Goal: Transaction & Acquisition: Download file/media

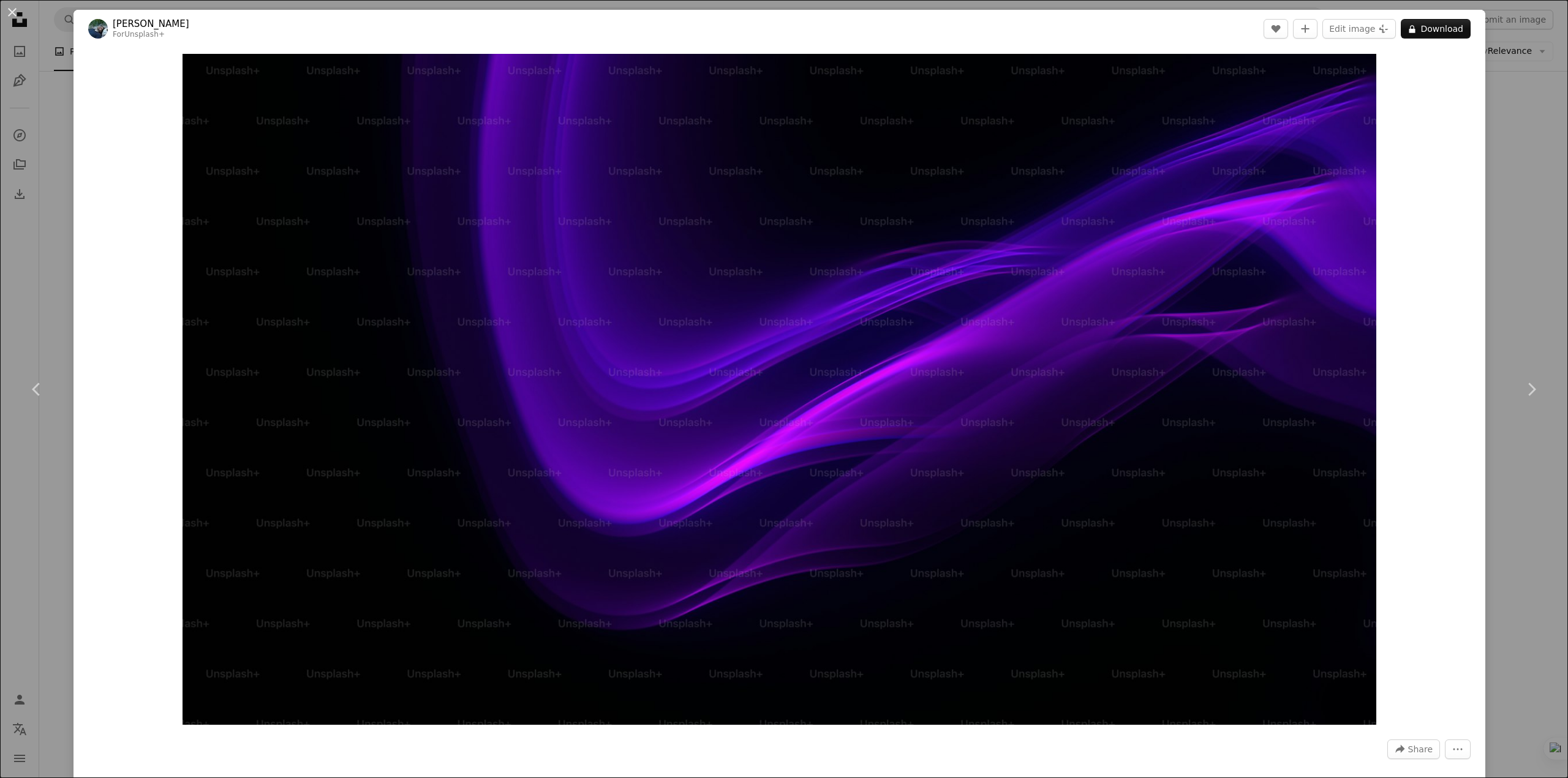
click at [1481, 304] on div "An X shape Chevron left Chevron right [PERSON_NAME] For Unsplash+ A heart A plu…" at bounding box center [784, 389] width 1568 height 778
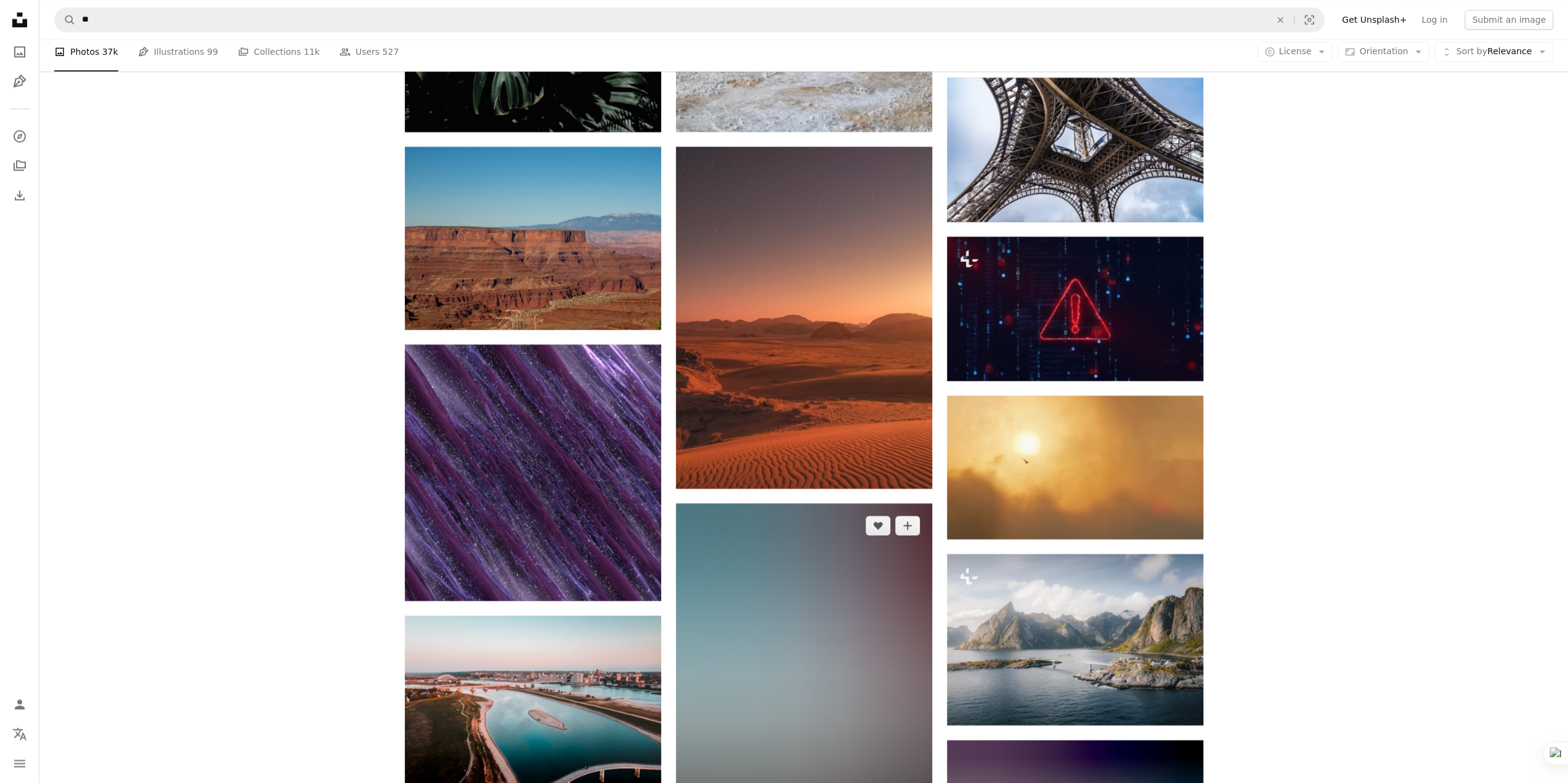
scroll to position [10838, 0]
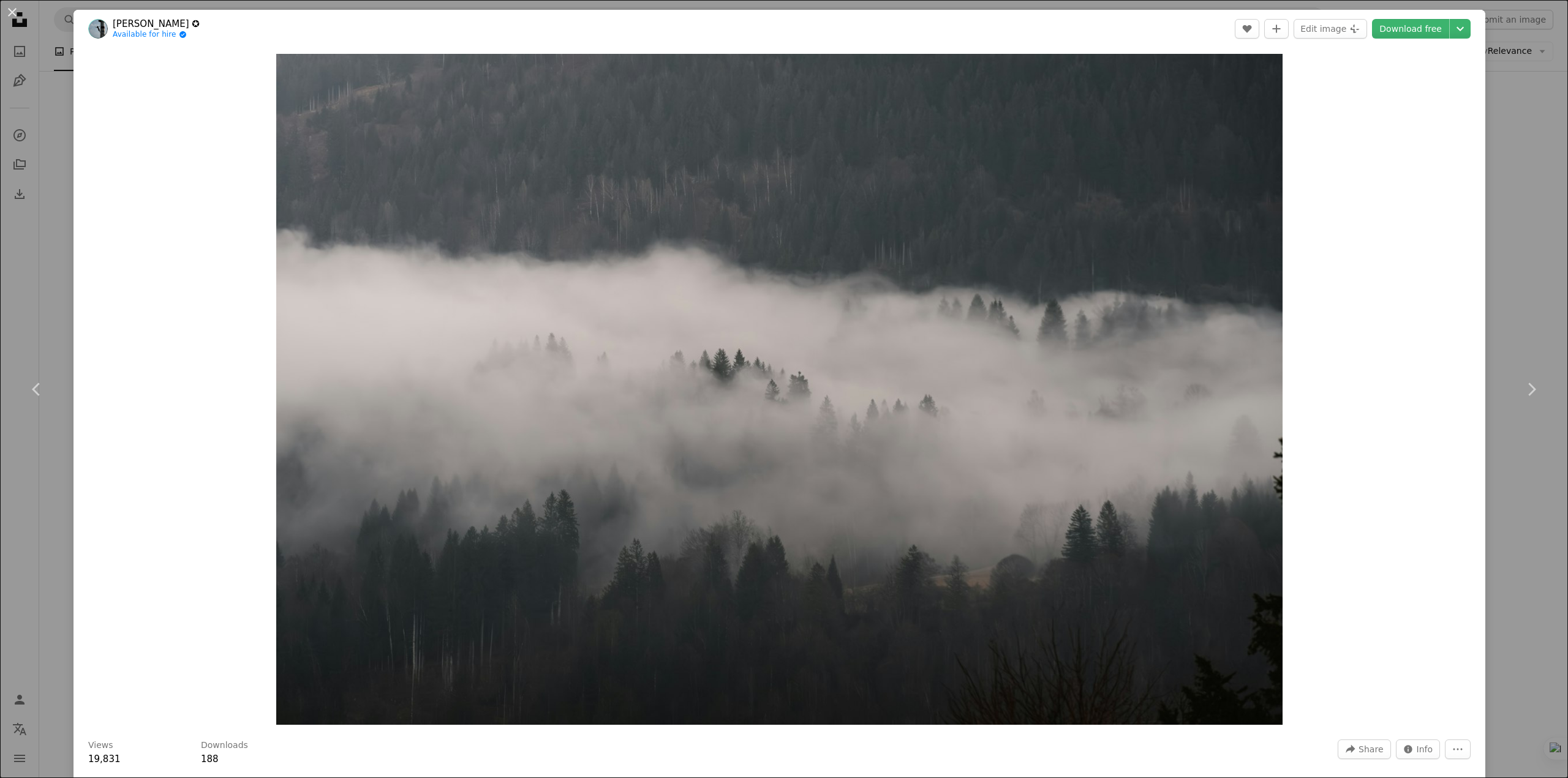
click at [1377, 410] on div "Zoom in" at bounding box center [779, 389] width 1412 height 683
click at [14, 13] on button "An X shape" at bounding box center [12, 12] width 14 height 14
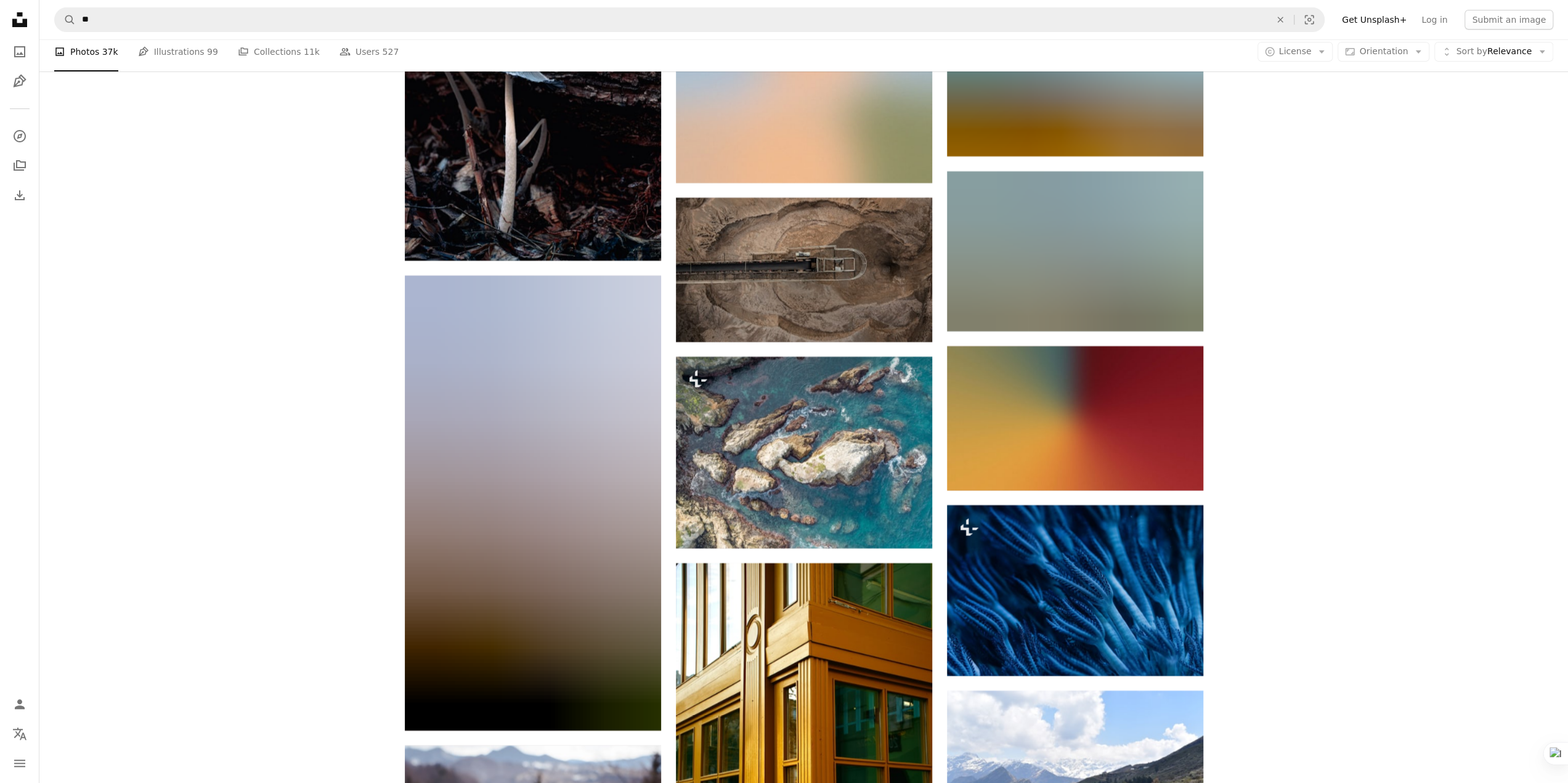
scroll to position [14410, 0]
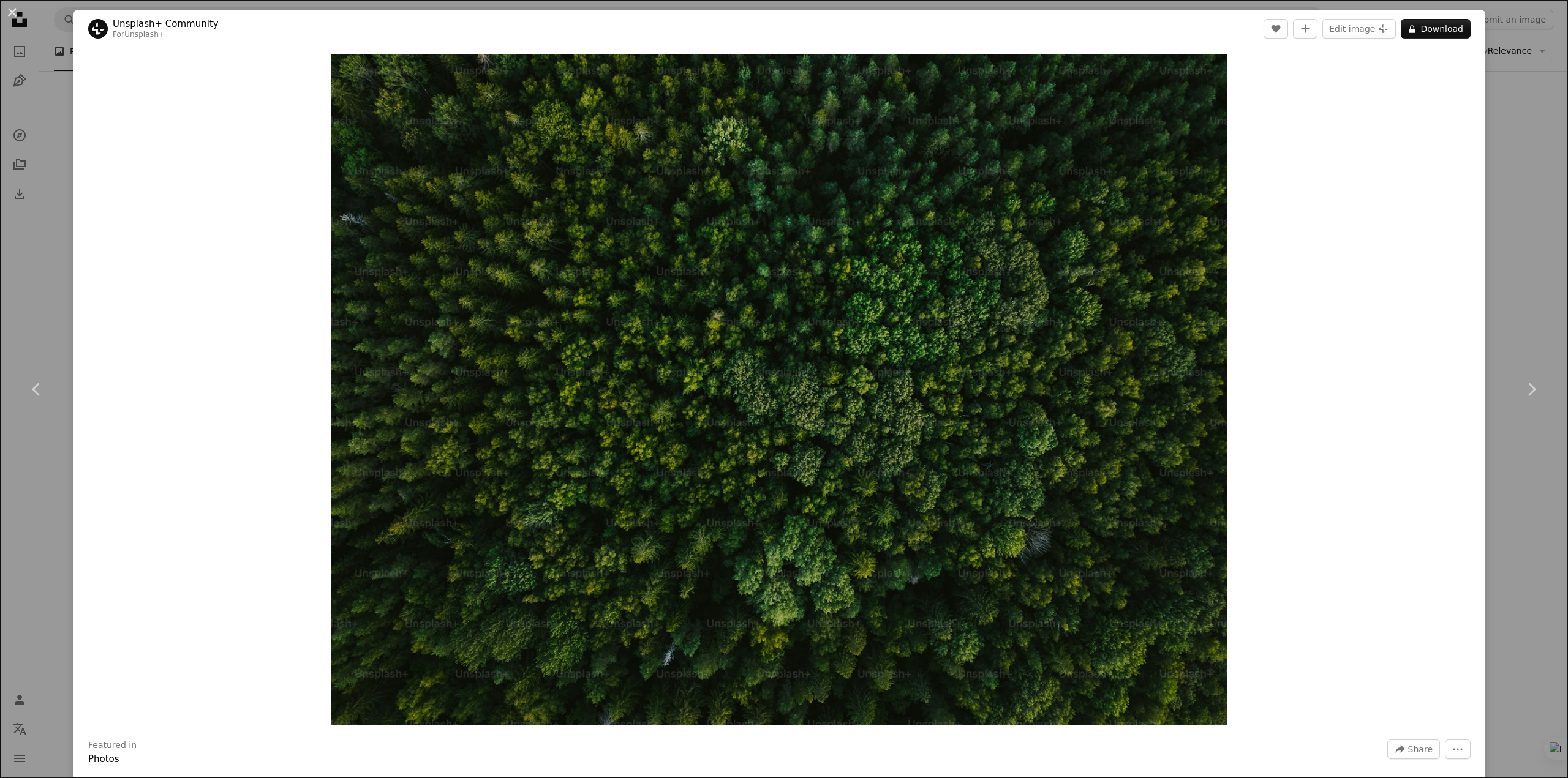
click at [1514, 297] on div "An X shape Chevron left Chevron right Unsplash+ Community For Unsplash+ A heart…" at bounding box center [784, 389] width 1568 height 778
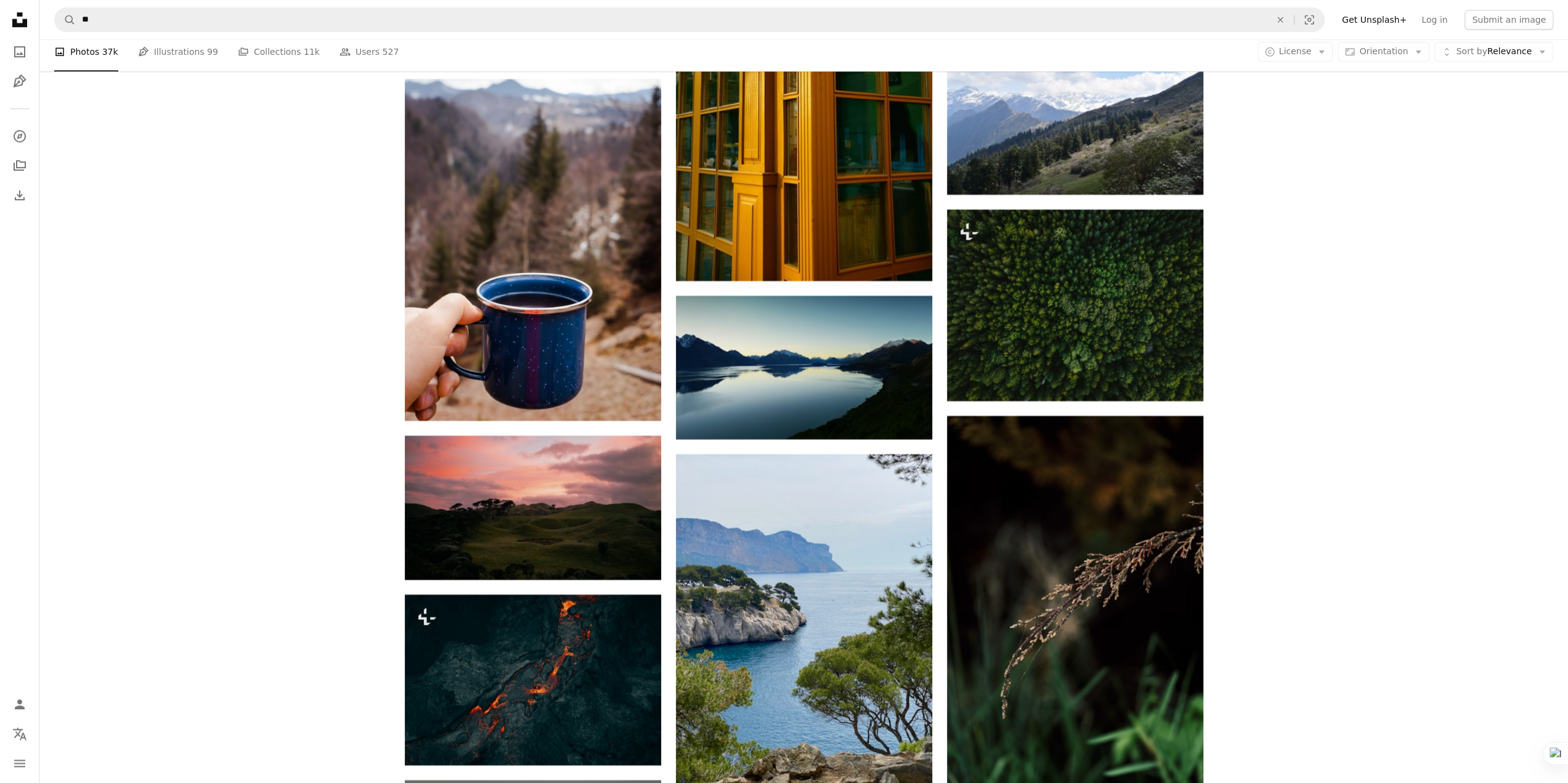
scroll to position [15212, 0]
